Goal: Task Accomplishment & Management: Manage account settings

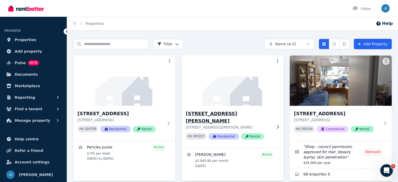
click at [202, 113] on h3 "102 Percival Rd, Stanmore" at bounding box center [229, 117] width 86 height 15
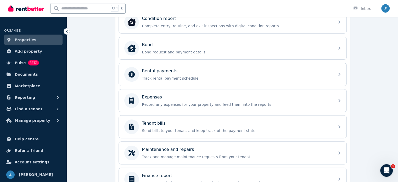
scroll to position [180, 0]
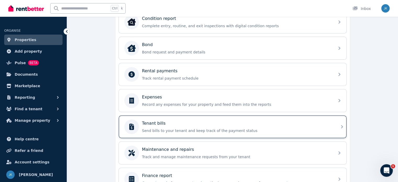
click at [152, 123] on p "Tenant bills" at bounding box center [154, 123] width 24 height 6
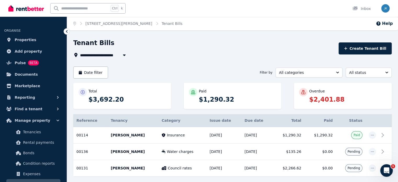
scroll to position [22, 0]
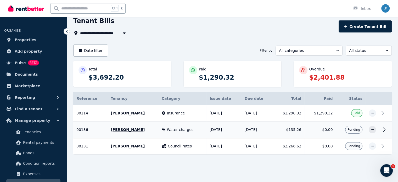
click at [384, 129] on icon at bounding box center [384, 129] width 6 height 6
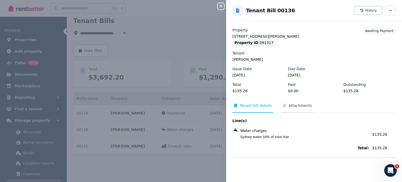
click at [295, 106] on span "Attachments" at bounding box center [300, 105] width 23 height 5
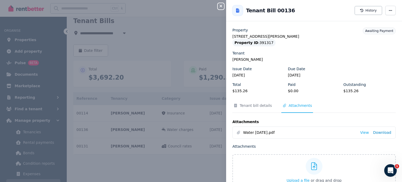
click at [375, 132] on link "Download" at bounding box center [382, 132] width 18 height 5
click at [221, 5] on icon "button" at bounding box center [221, 6] width 6 height 4
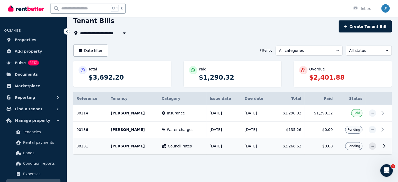
click at [384, 146] on icon at bounding box center [384, 146] width 6 height 6
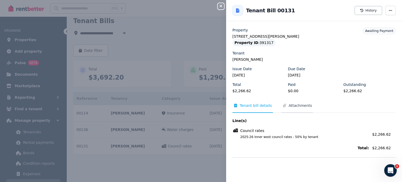
click at [295, 107] on span "Attachments" at bounding box center [300, 105] width 23 height 5
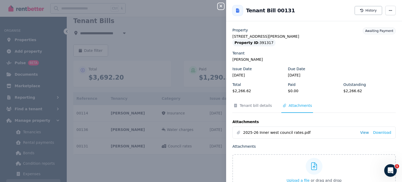
click at [360, 132] on link "View" at bounding box center [364, 132] width 9 height 5
click at [220, 8] on icon "button" at bounding box center [221, 6] width 6 height 4
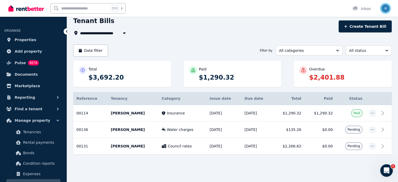
click at [387, 7] on img "button" at bounding box center [385, 8] width 8 height 8
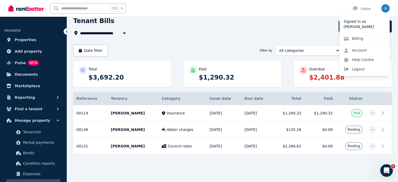
click at [356, 68] on span "Logout" at bounding box center [364, 68] width 50 height 9
